Goal: Task Accomplishment & Management: Manage account settings

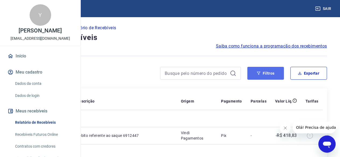
click at [254, 73] on button "Filtros" at bounding box center [265, 73] width 37 height 13
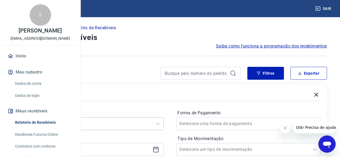
click at [164, 126] on div "Selecione um período" at bounding box center [91, 124] width 144 height 13
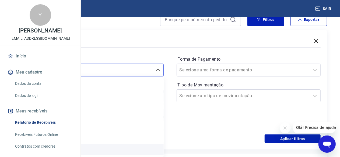
click at [143, 150] on div "Últimos 90 dias" at bounding box center [91, 149] width 144 height 11
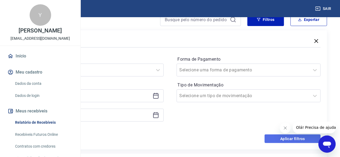
click at [278, 137] on button "Aplicar filtros" at bounding box center [292, 139] width 56 height 9
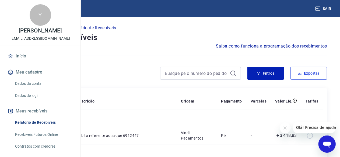
click at [304, 75] on button "Exportar" at bounding box center [308, 73] width 37 height 13
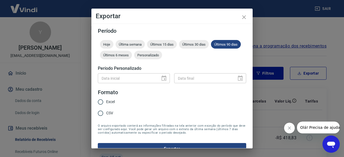
click at [110, 101] on span "Excel" at bounding box center [110, 102] width 9 height 6
click at [106, 101] on input "Excel" at bounding box center [100, 102] width 11 height 11
radio input "true"
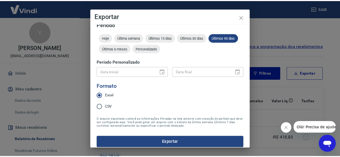
scroll to position [10, 0]
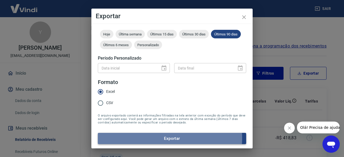
click at [160, 139] on button "Exportar" at bounding box center [172, 138] width 148 height 11
